Goal: Task Accomplishment & Management: Complete application form

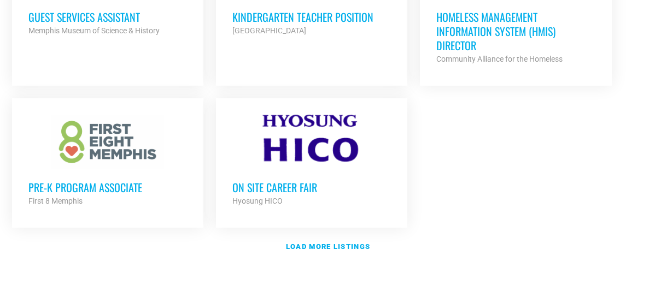
scroll to position [1364, 0]
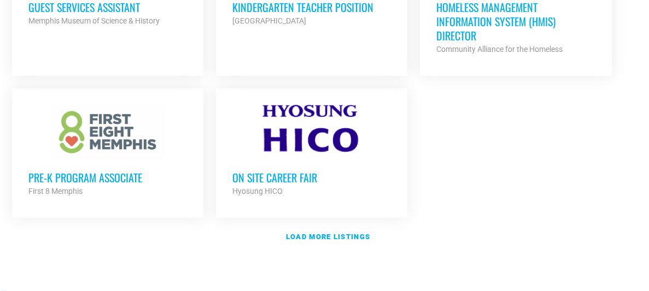
click at [299, 185] on div "Hyosung HICO" at bounding box center [311, 191] width 159 height 13
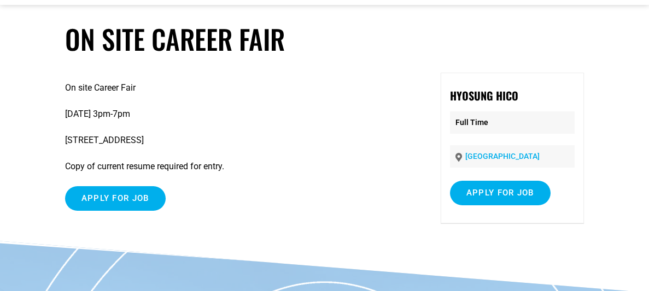
scroll to position [39, 0]
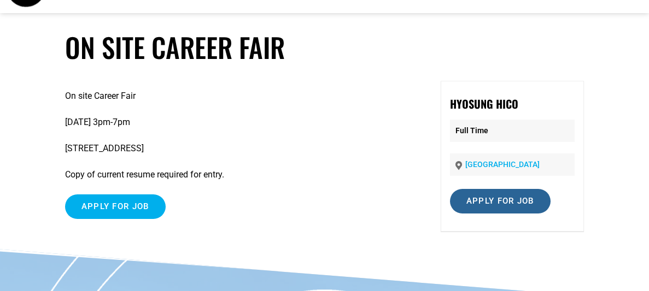
click at [493, 202] on input "Apply for job" at bounding box center [500, 201] width 101 height 25
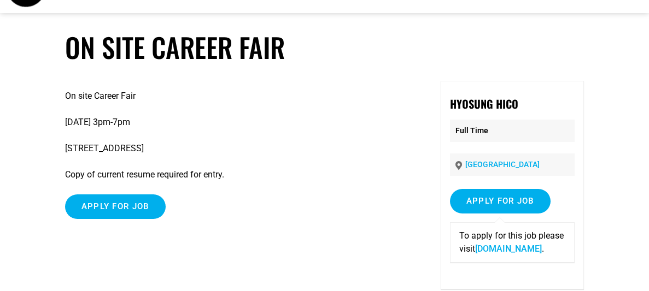
click at [507, 254] on link "[DOMAIN_NAME]" at bounding box center [508, 249] width 67 height 10
